Goal: Task Accomplishment & Management: Use online tool/utility

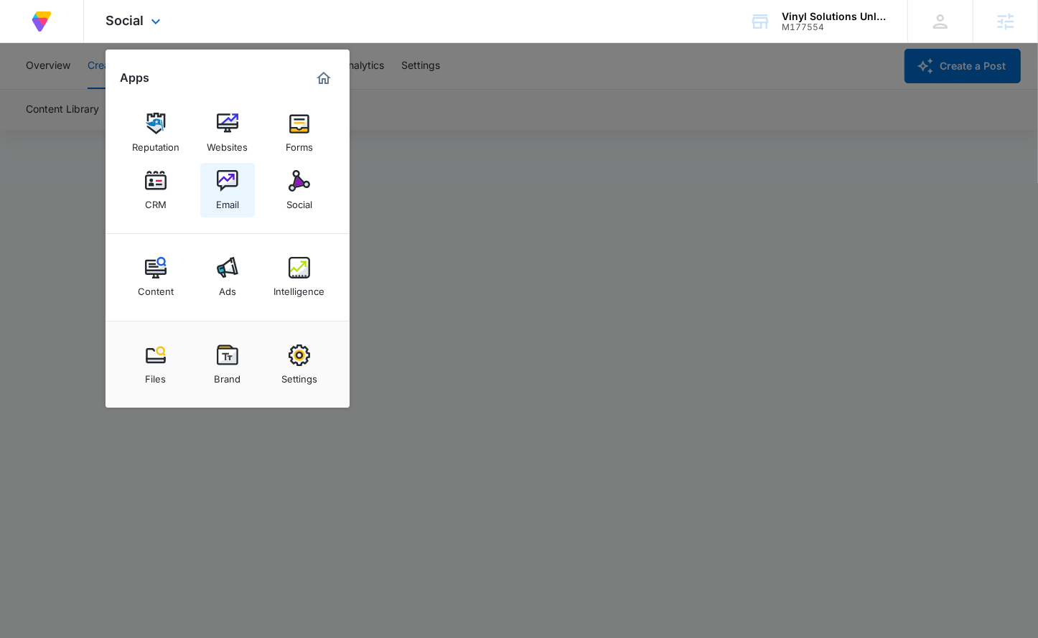
click at [223, 181] on img at bounding box center [228, 181] width 22 height 22
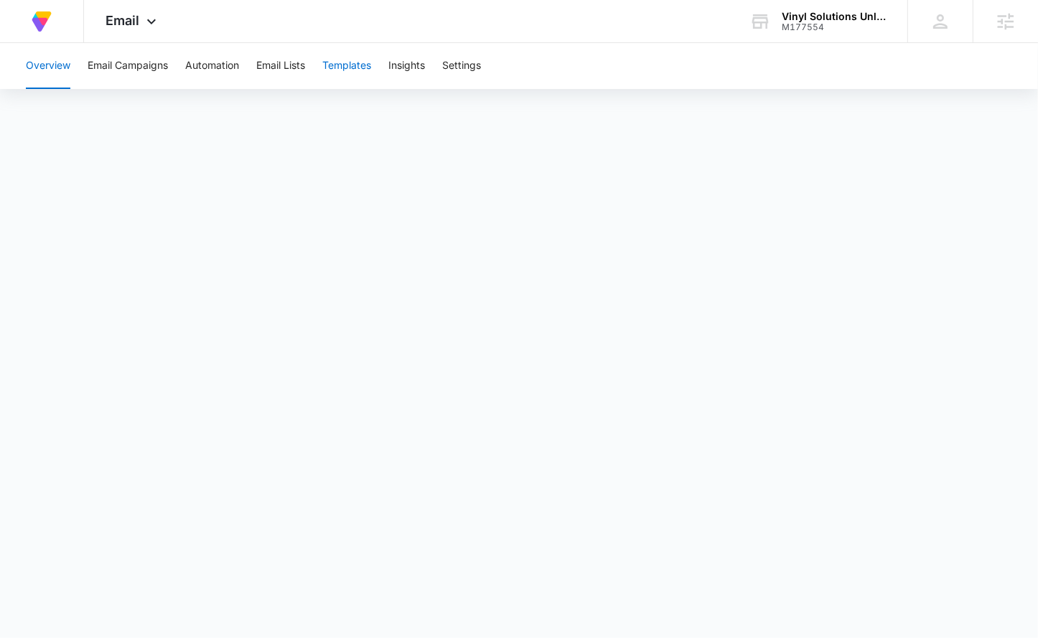
click at [351, 60] on button "Templates" at bounding box center [346, 66] width 49 height 46
click at [128, 37] on div "Email Apps Reputation Websites Forms CRM Email Social Content Ads Intelligence …" at bounding box center [133, 21] width 98 height 42
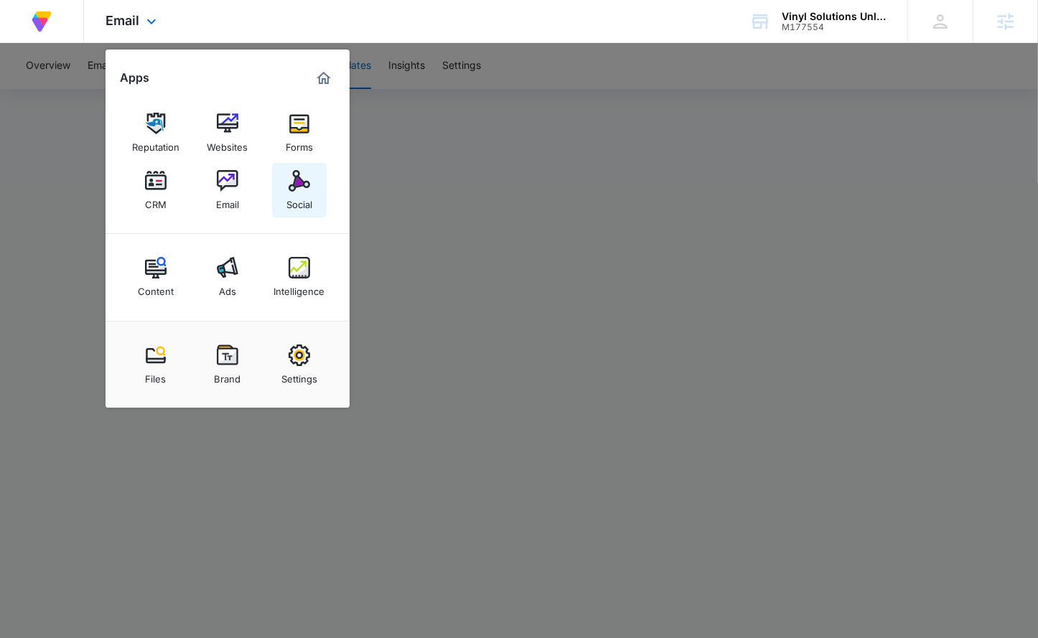
click at [284, 197] on link "Social" at bounding box center [299, 190] width 55 height 55
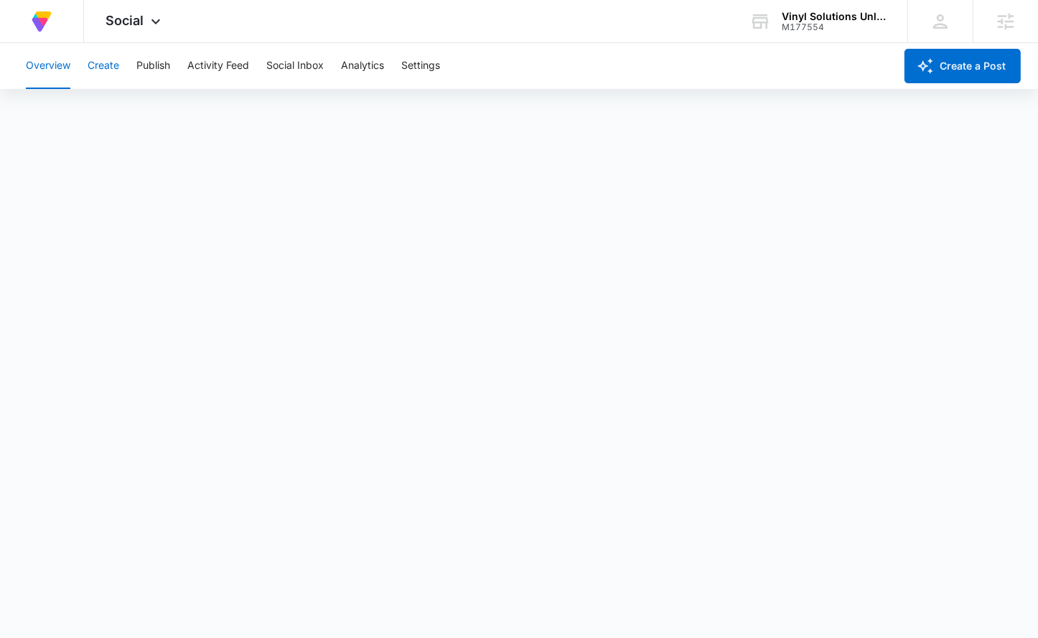
click at [96, 77] on button "Create" at bounding box center [104, 66] width 32 height 46
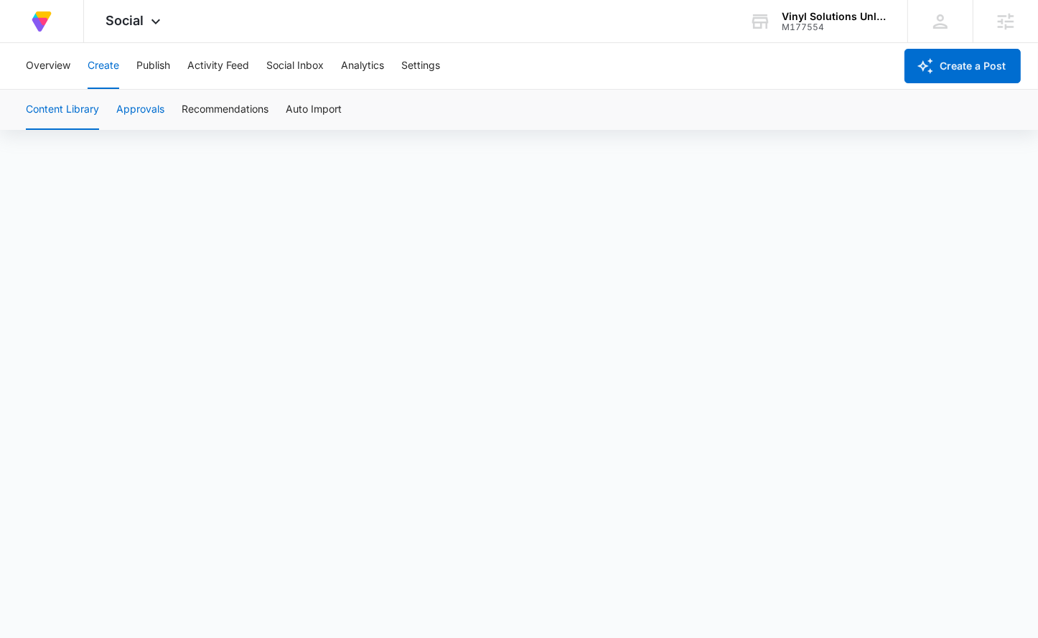
click at [145, 112] on button "Approvals" at bounding box center [140, 110] width 48 height 40
